Goal: Task Accomplishment & Management: Manage account settings

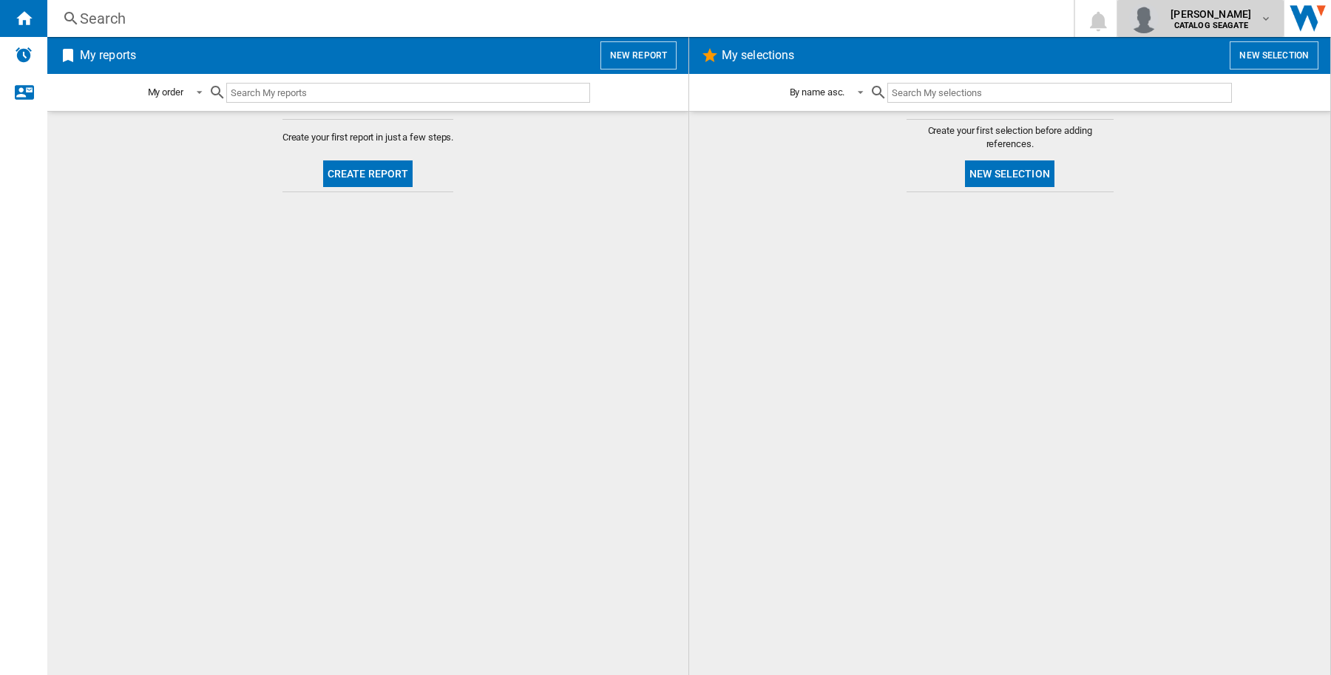
click at [1206, 13] on span "olena parkhomenko" at bounding box center [1211, 14] width 81 height 15
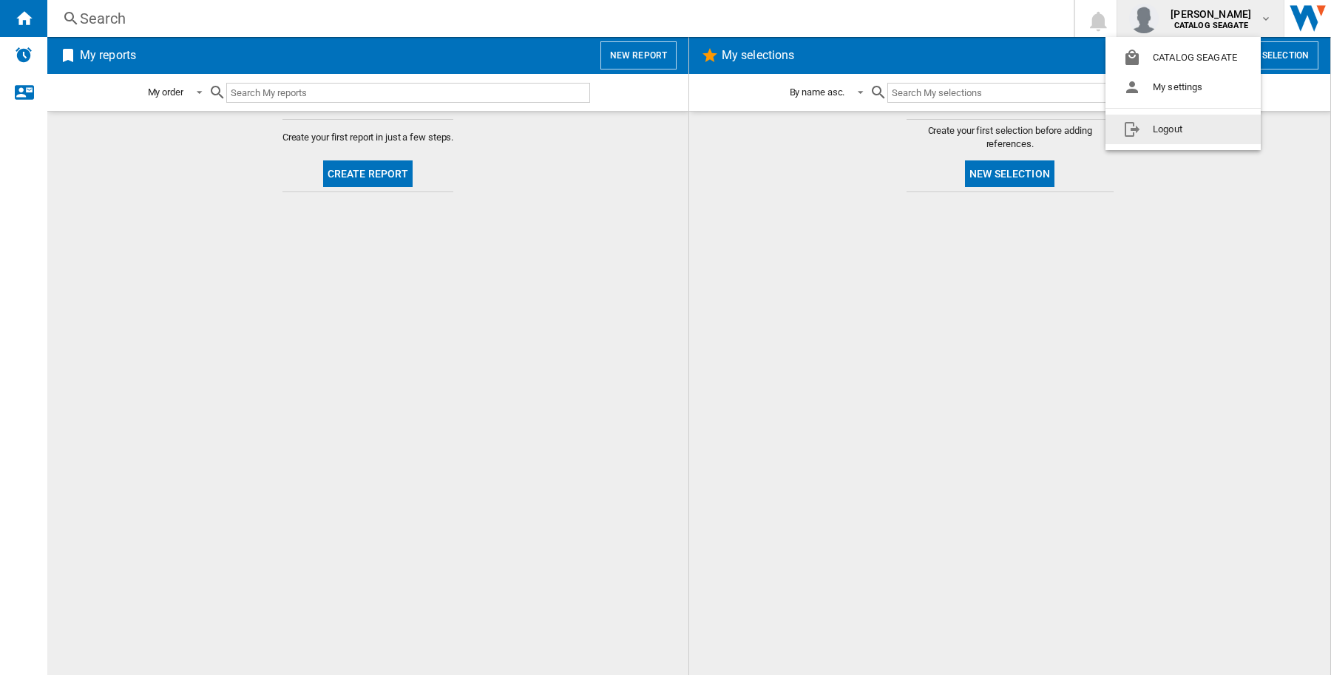
click at [1185, 121] on button "Logout" at bounding box center [1183, 130] width 155 height 30
